Goal: Task Accomplishment & Management: Manage account settings

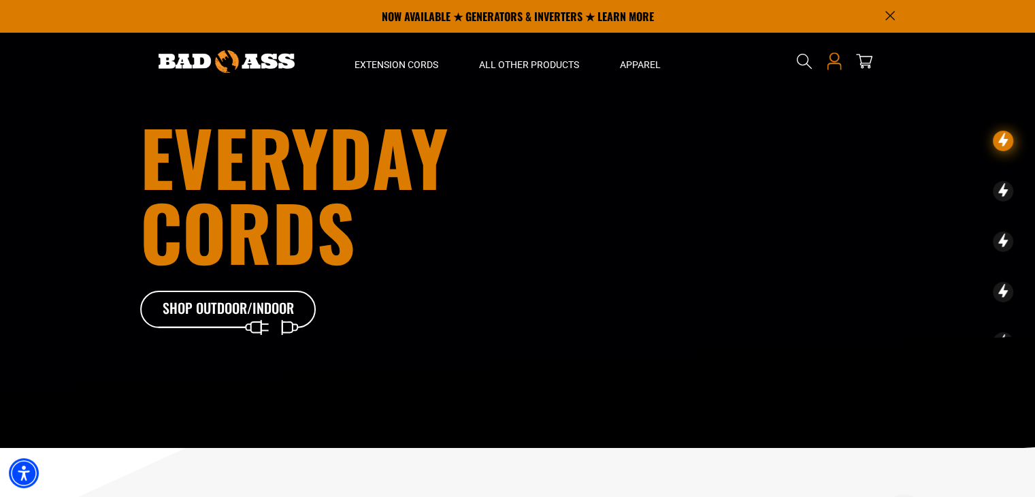
click at [834, 66] on icon at bounding box center [834, 61] width 18 height 18
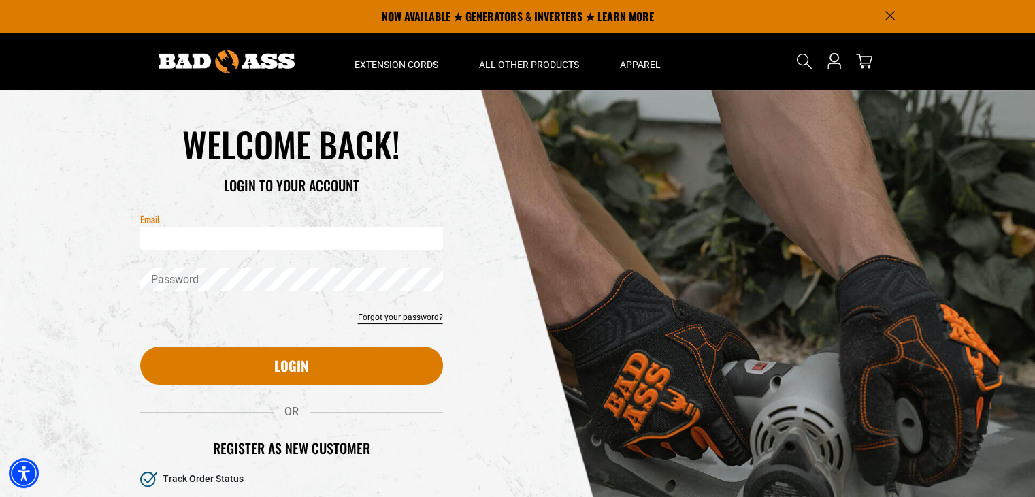
click at [243, 235] on input "Email" at bounding box center [291, 238] width 303 height 23
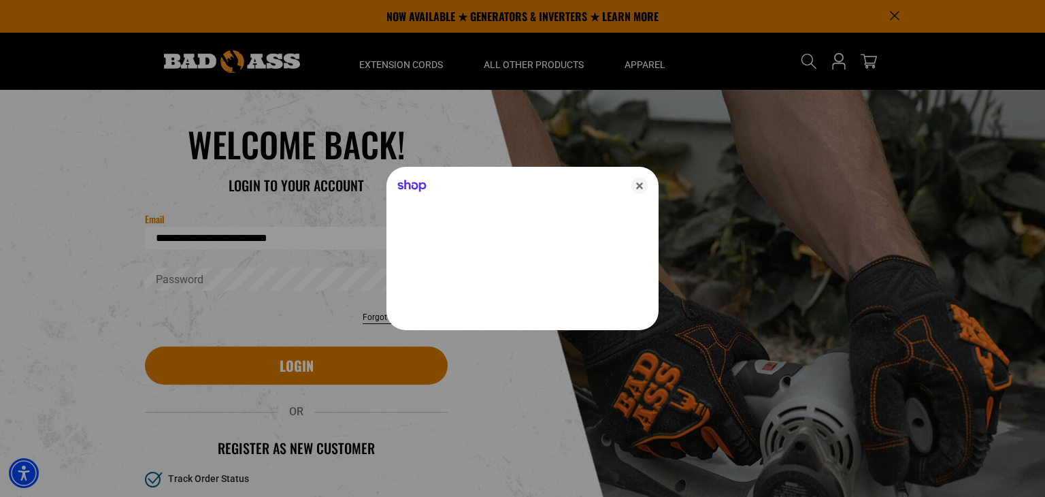
type input "**********"
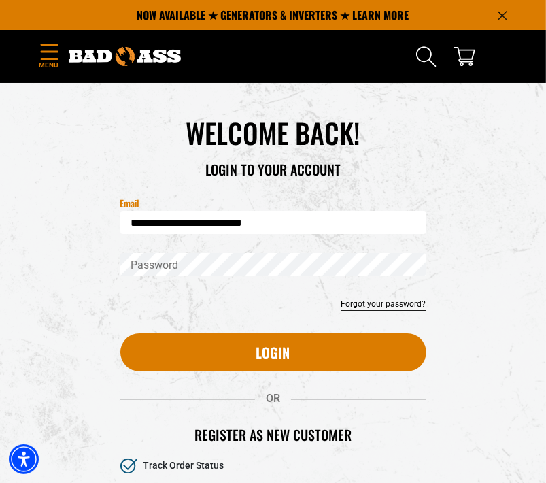
click at [305, 64] on div "Search" at bounding box center [396, 57] width 245 height 48
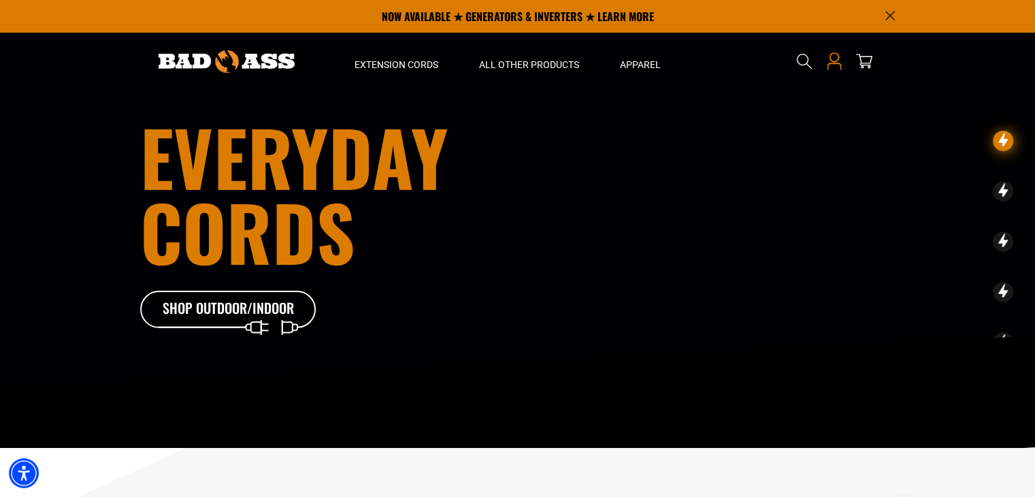
click at [837, 59] on icon "Open this option" at bounding box center [834, 57] width 10 height 10
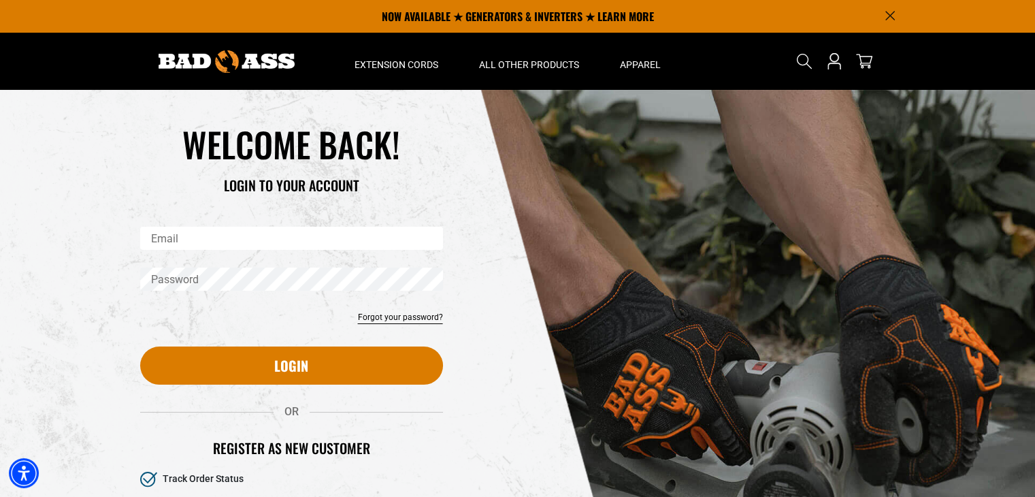
click at [302, 240] on input "Email" at bounding box center [291, 238] width 303 height 23
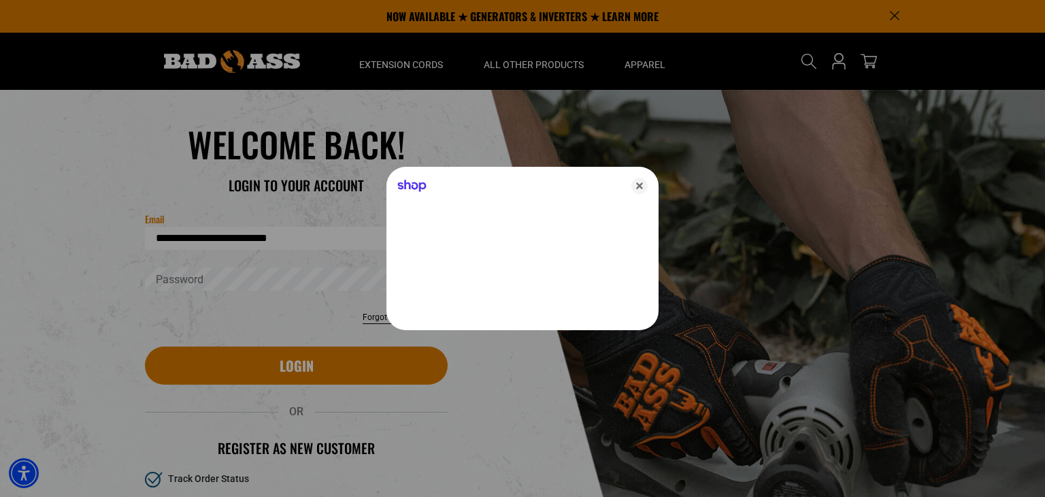
type input "**********"
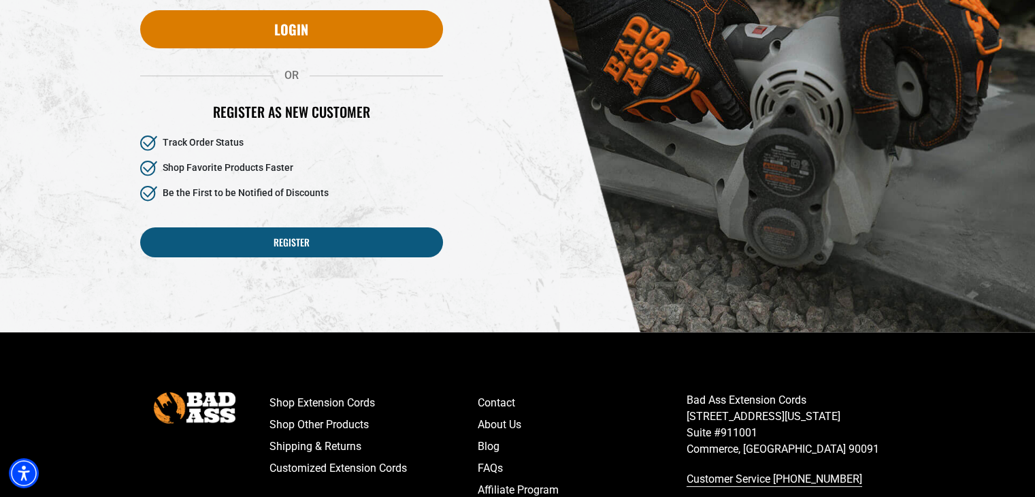
scroll to position [338, 0]
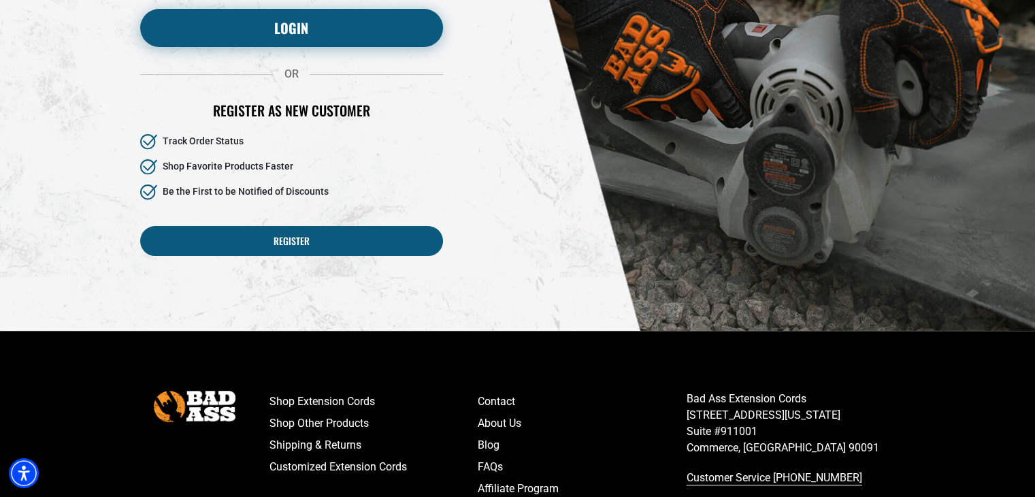
click at [276, 24] on button "Login" at bounding box center [291, 28] width 303 height 38
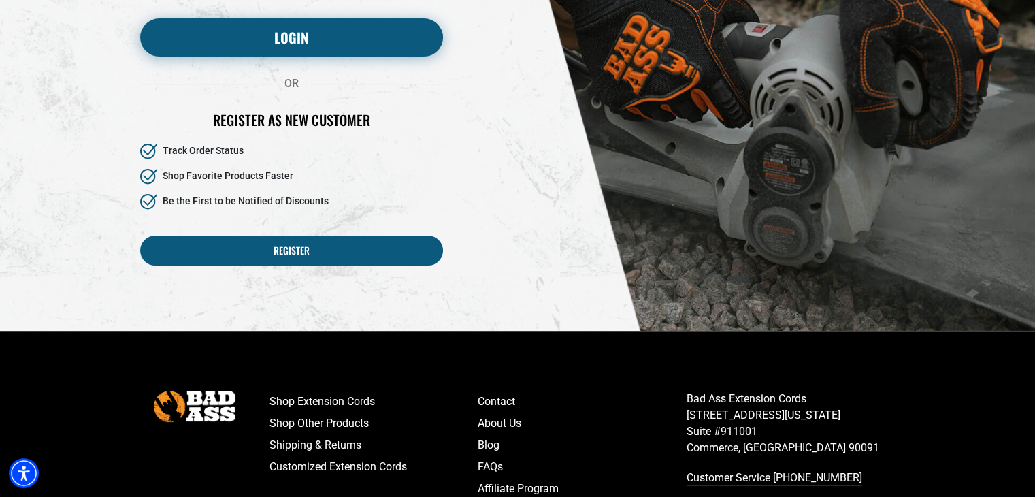
click at [277, 32] on button "Login" at bounding box center [291, 37] width 303 height 38
click at [322, 36] on button "Login" at bounding box center [291, 37] width 303 height 38
click at [299, 39] on button "Login" at bounding box center [291, 37] width 303 height 38
click at [306, 29] on button "Login" at bounding box center [291, 37] width 303 height 38
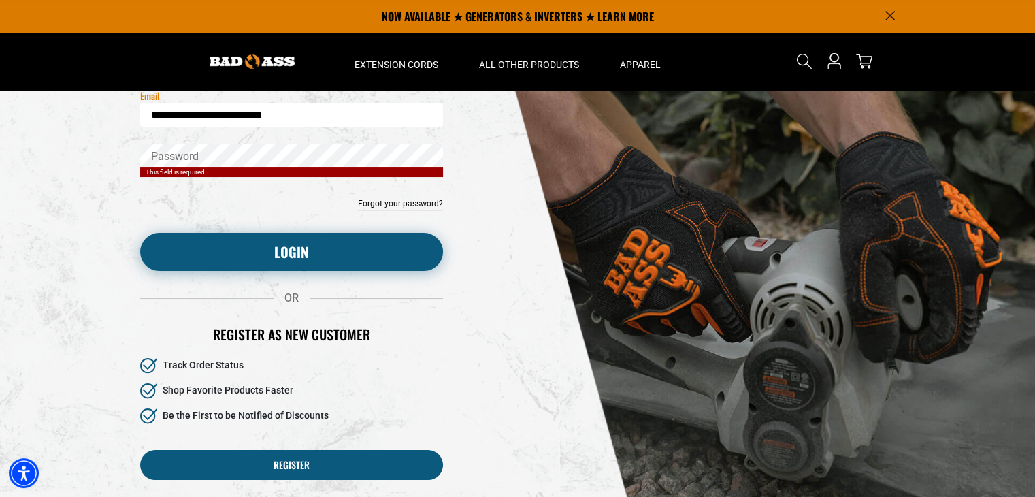
scroll to position [122, 0]
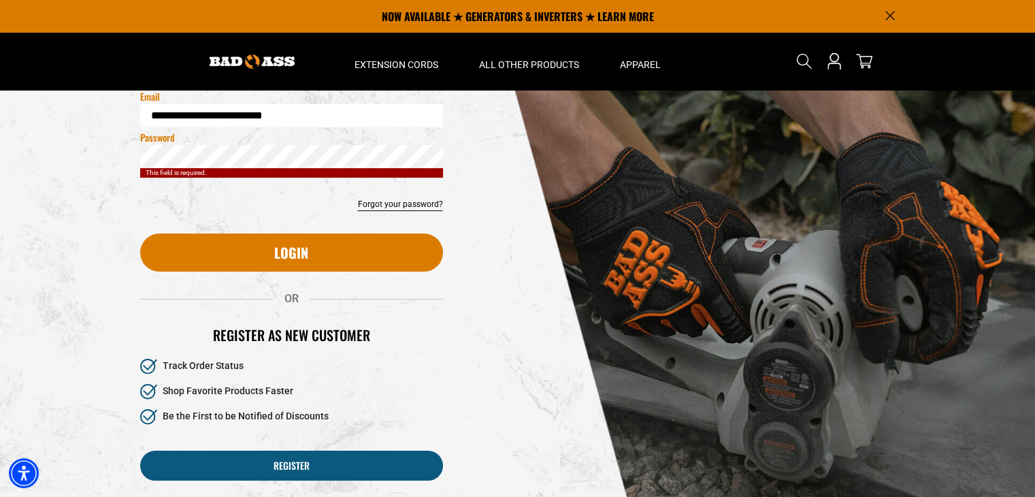
click at [370, 312] on div "Reset your password Email Submit Cancel WELCOME BACK!" at bounding box center [291, 248] width 323 height 497
click at [829, 242] on div "Reset your password Email Submit Cancel WELCOME BACK! OR" at bounding box center [518, 248] width 776 height 562
click at [221, 132] on div "**********" at bounding box center [291, 124] width 323 height 41
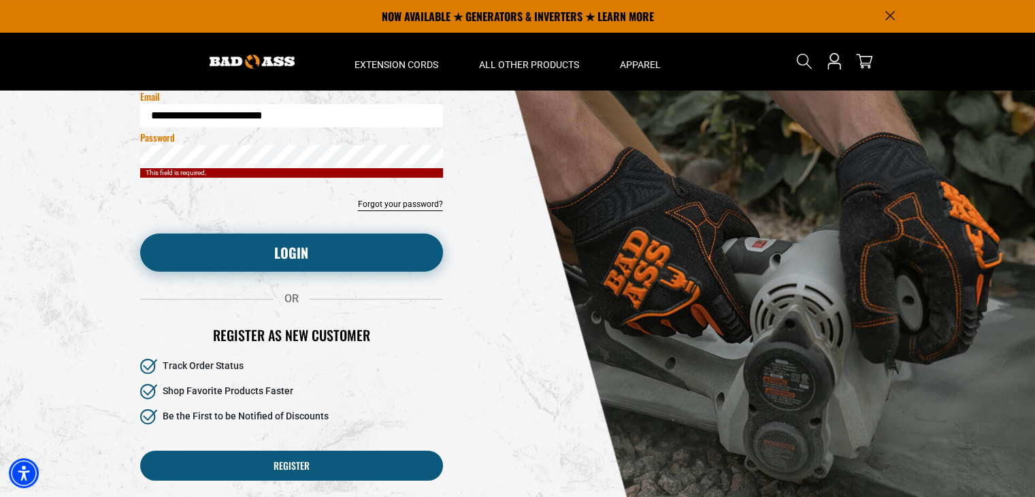
click at [219, 252] on button "Login" at bounding box center [291, 252] width 303 height 38
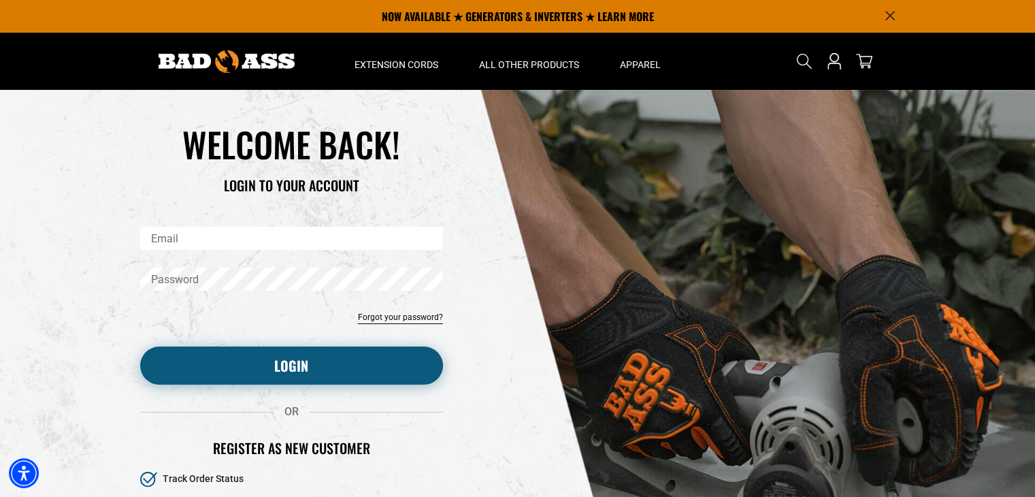
click at [272, 353] on button "Login" at bounding box center [291, 365] width 303 height 38
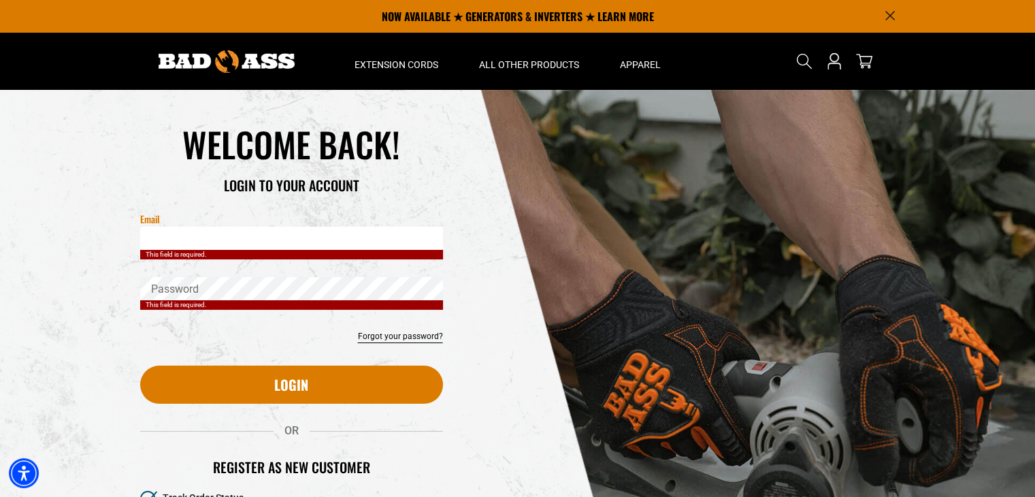
click at [225, 237] on input "Email" at bounding box center [291, 238] width 303 height 23
type input "*"
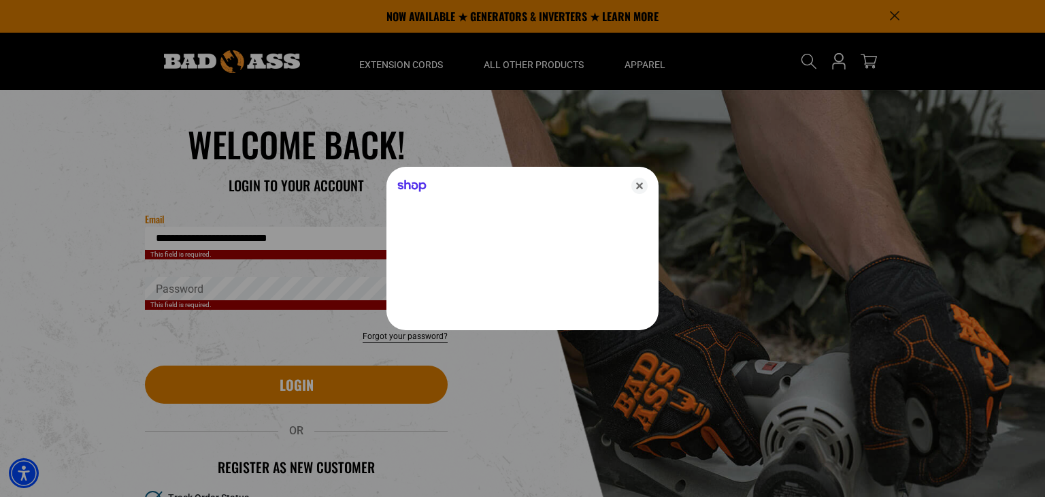
type input "**********"
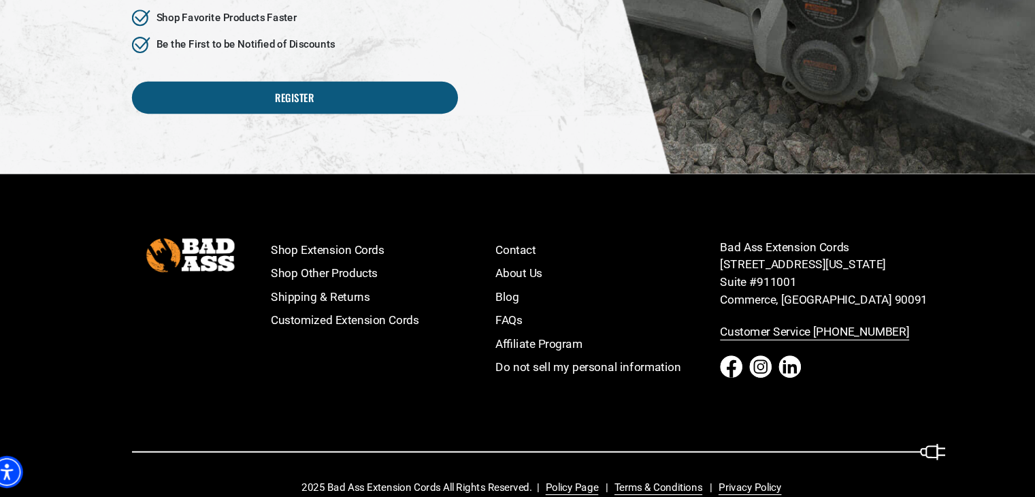
scroll to position [497, 0]
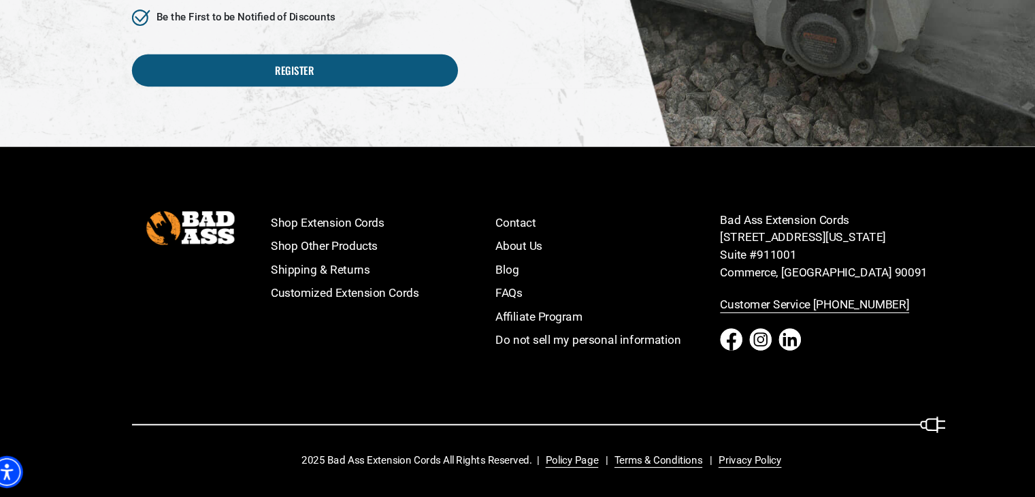
drag, startPoint x: 325, startPoint y: 403, endPoint x: 313, endPoint y: 392, distance: 16.4
click at [325, 403] on div "Shop Extension Cords Shop Other Products Shipping & Returns Customized Extensio…" at bounding box center [518, 350] width 776 height 239
